Goal: Check status: Check status

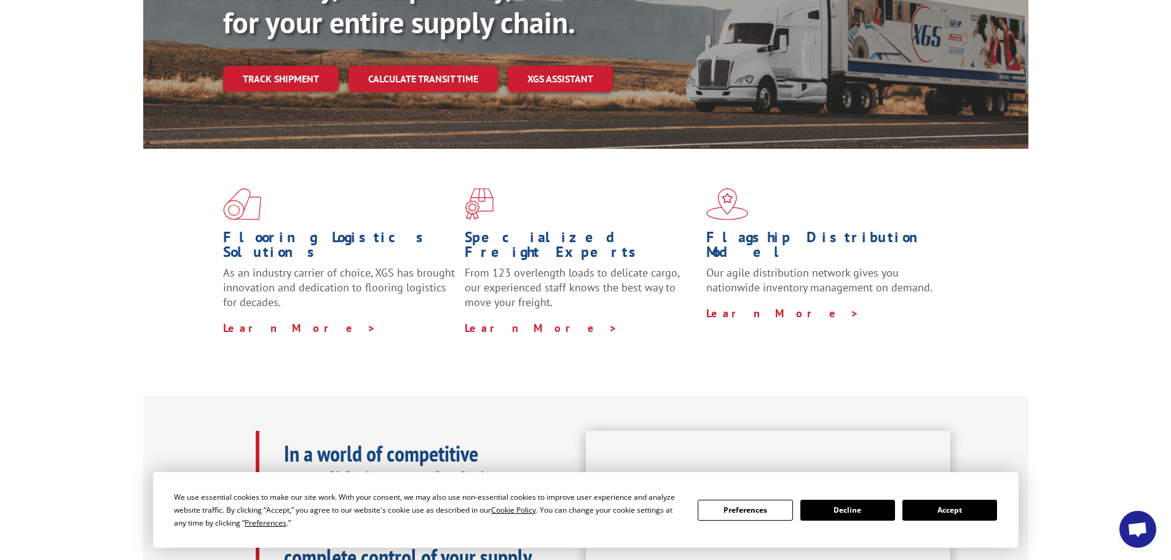
scroll to position [246, 0]
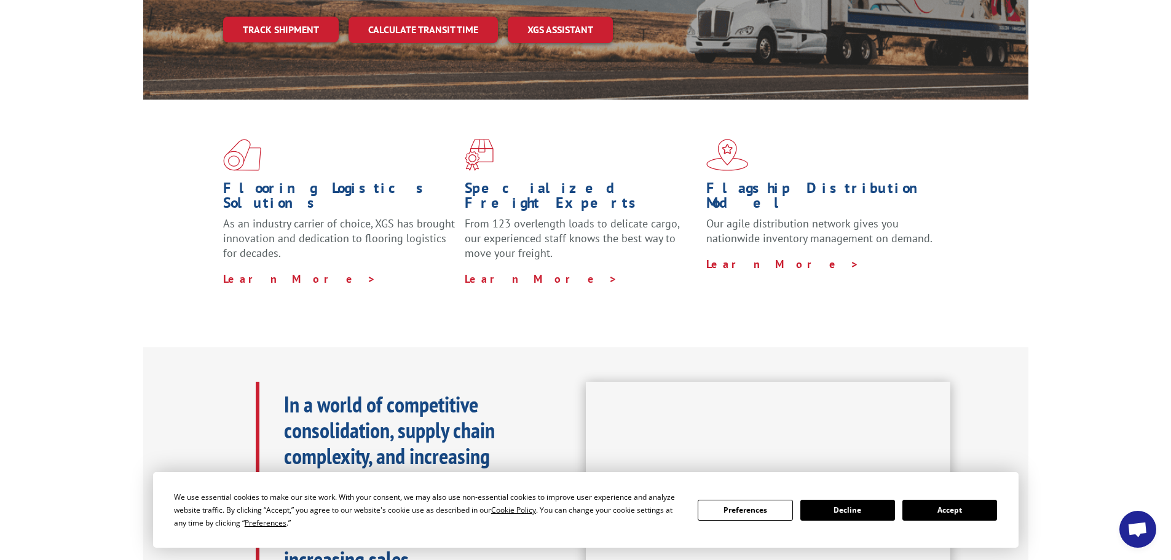
click at [966, 511] on button "Accept" at bounding box center [949, 510] width 95 height 21
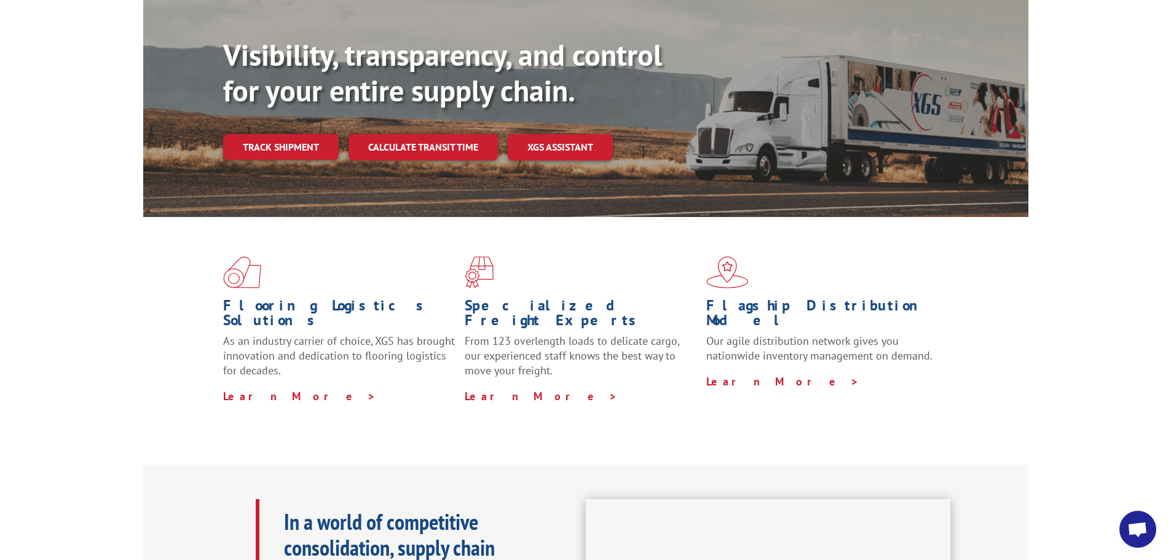
scroll to position [0, 0]
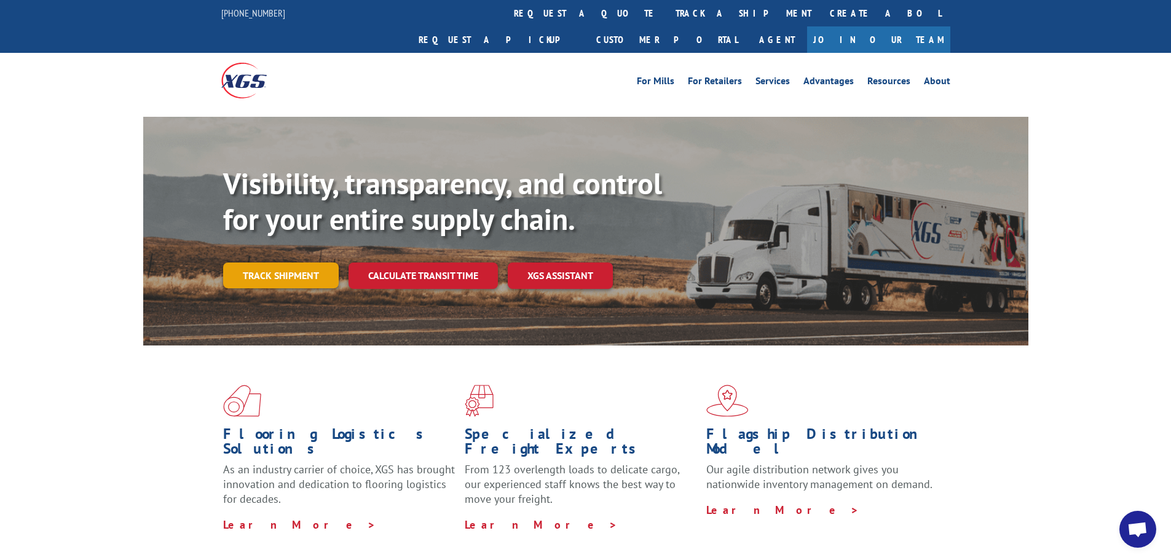
click at [291, 262] on link "Track shipment" at bounding box center [281, 275] width 116 height 26
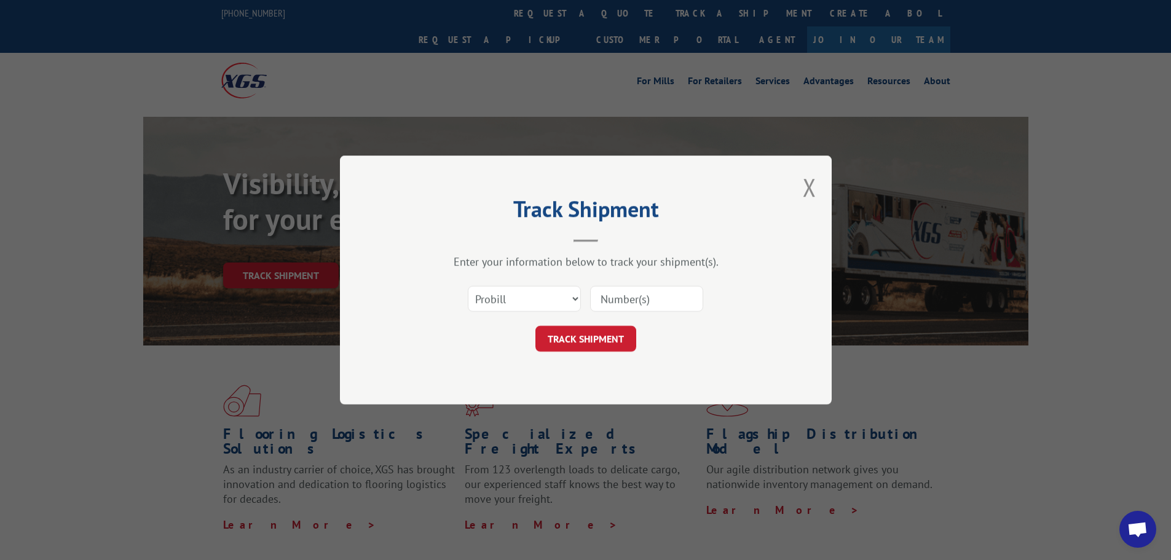
drag, startPoint x: 625, startPoint y: 297, endPoint x: 637, endPoint y: 310, distance: 17.4
click at [626, 297] on input at bounding box center [646, 299] width 113 height 26
paste input "31390074"
type input "31390074"
click at [606, 333] on button "TRACK SHIPMENT" at bounding box center [585, 339] width 101 height 26
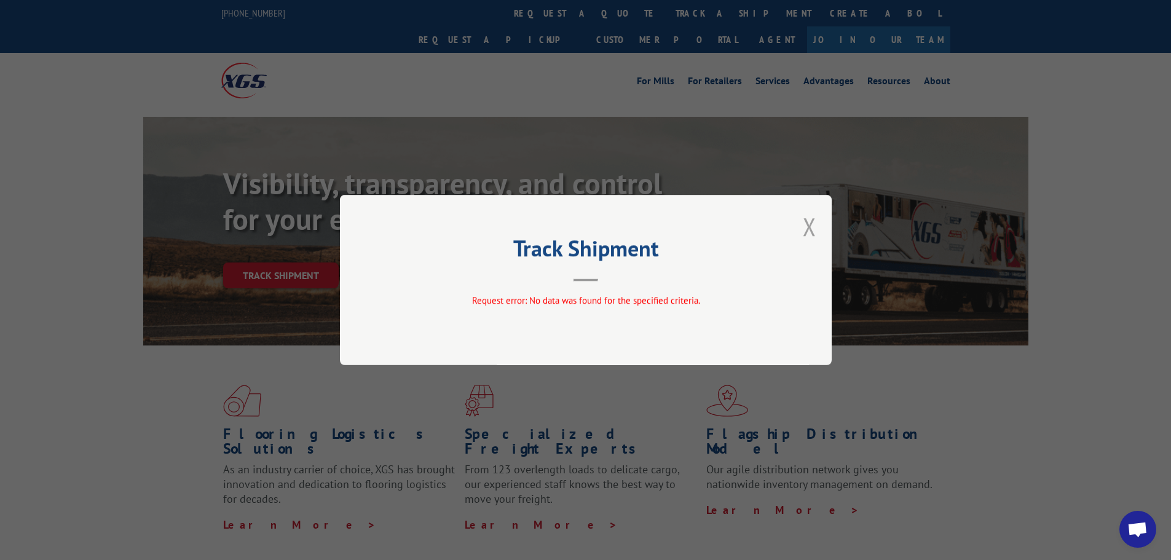
click at [808, 230] on button "Close modal" at bounding box center [810, 226] width 14 height 33
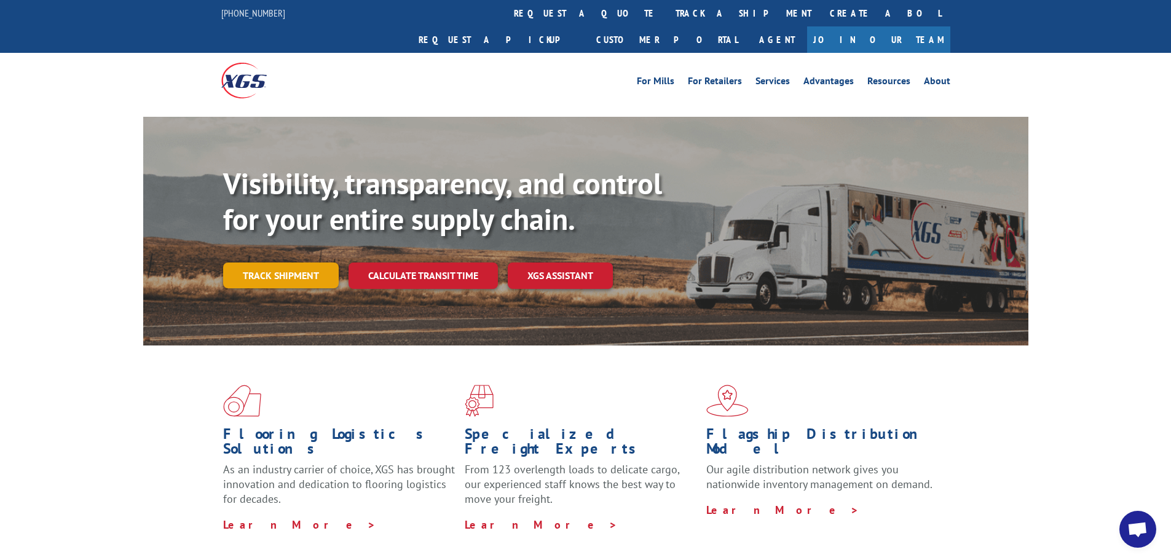
click at [306, 262] on link "Track shipment" at bounding box center [281, 275] width 116 height 26
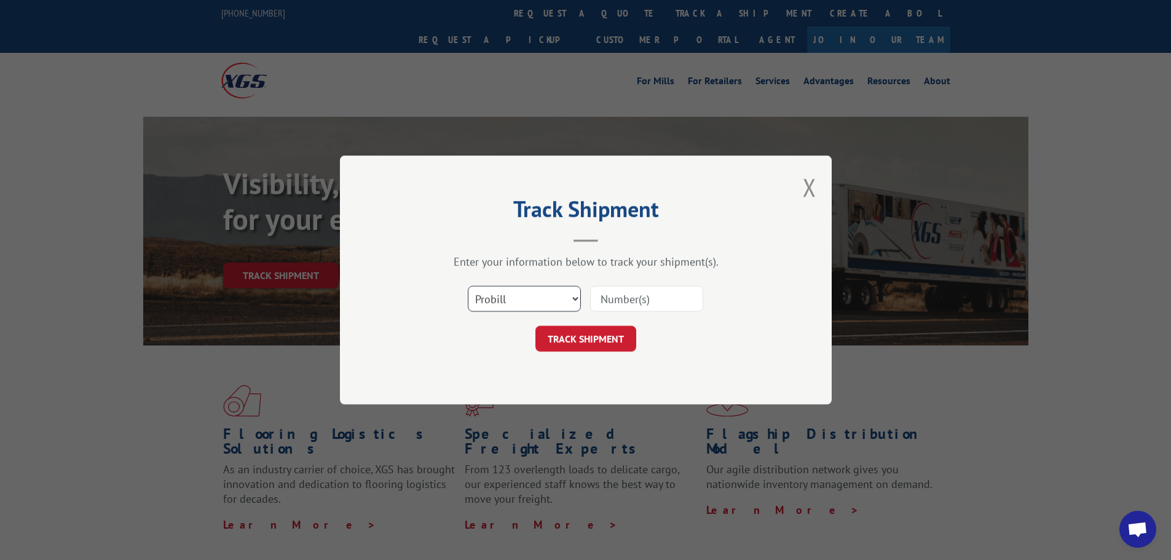
click at [532, 302] on select "Select category... Probill BOL PO" at bounding box center [524, 299] width 113 height 26
select select "bol"
click at [468, 286] on select "Select category... Probill BOL PO" at bounding box center [524, 299] width 113 height 26
click at [657, 305] on input at bounding box center [646, 299] width 113 height 26
paste input "31390074"
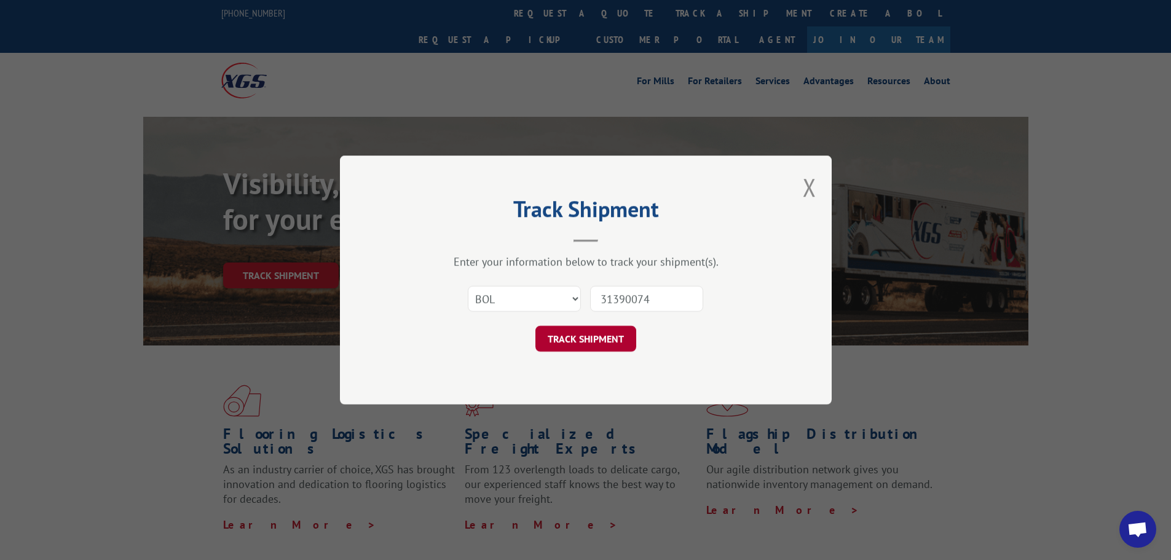
type input "31390074"
click at [597, 336] on button "TRACK SHIPMENT" at bounding box center [585, 339] width 101 height 26
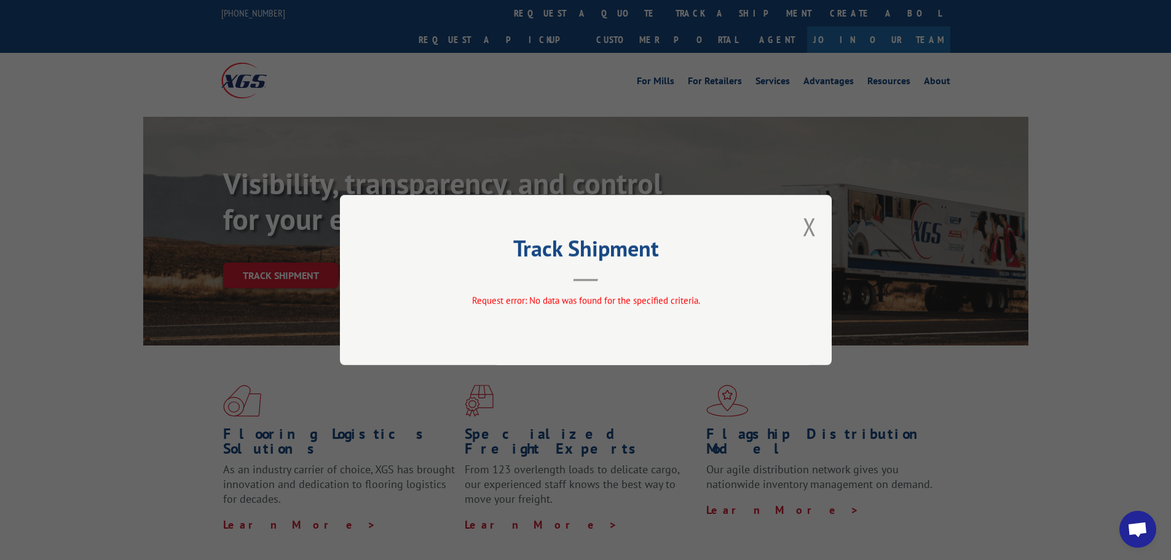
click at [798, 234] on div "Track Shipment Request error: No data was found for the specified criteria." at bounding box center [586, 280] width 492 height 170
